Goal: Find specific page/section

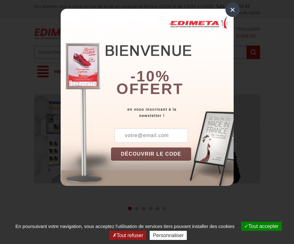
click at [232, 10] on div "×" at bounding box center [232, 10] width 14 height 14
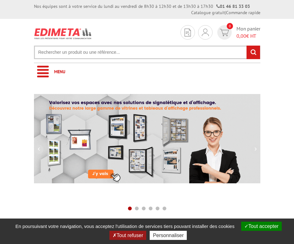
click at [161, 54] on input "text" at bounding box center [147, 53] width 226 height 14
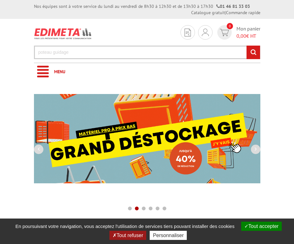
type input "poteau guidage"
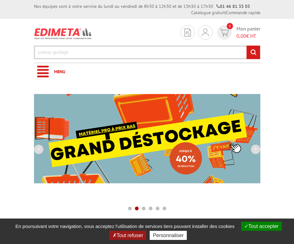
click at [246, 46] on input "rechercher" at bounding box center [253, 53] width 14 height 14
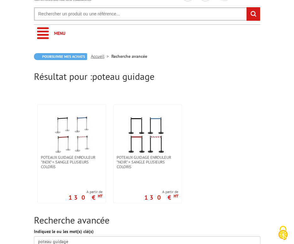
scroll to position [31, 0]
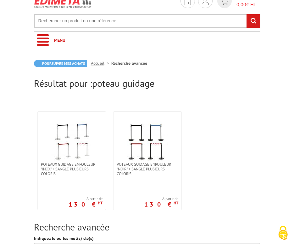
click at [80, 22] on input "text" at bounding box center [147, 21] width 226 height 14
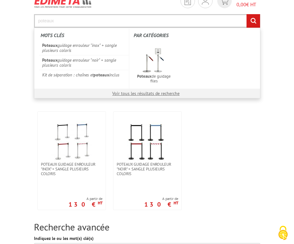
type input "poteaux"
click at [246, 14] on input "rechercher" at bounding box center [253, 21] width 14 height 14
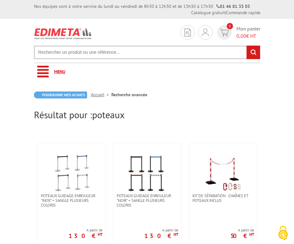
click at [50, 76] on link "Menu" at bounding box center [147, 71] width 226 height 17
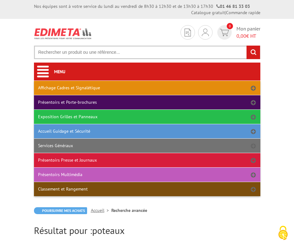
click at [83, 132] on link "Accueil Guidage et Sécurité" at bounding box center [147, 131] width 226 height 14
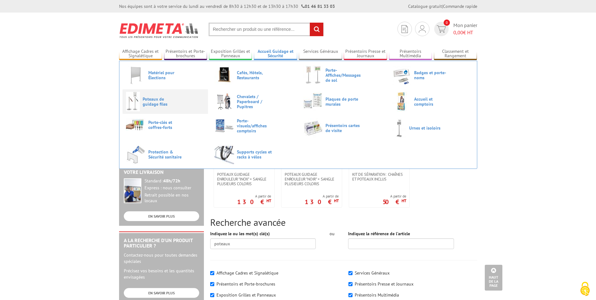
click at [156, 100] on span "Poteaux de guidage files" at bounding box center [162, 101] width 38 height 10
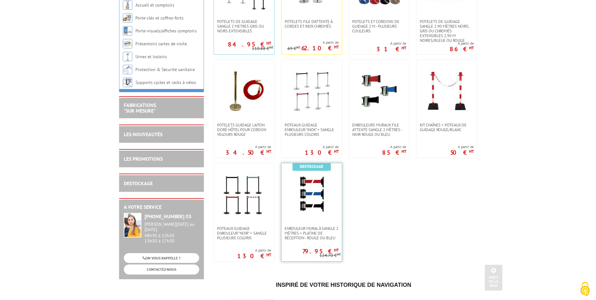
scroll to position [188, 0]
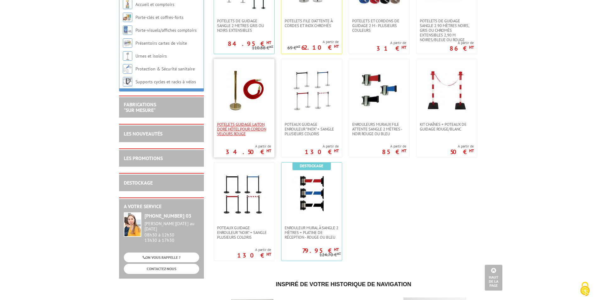
click at [245, 126] on span "Potelets guidage laiton doré hôtel pour cordon velours rouge" at bounding box center [244, 129] width 54 height 14
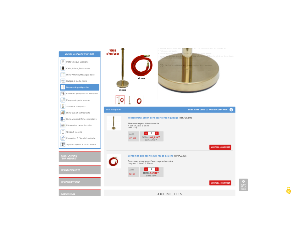
scroll to position [251, 0]
